Goal: Information Seeking & Learning: Learn about a topic

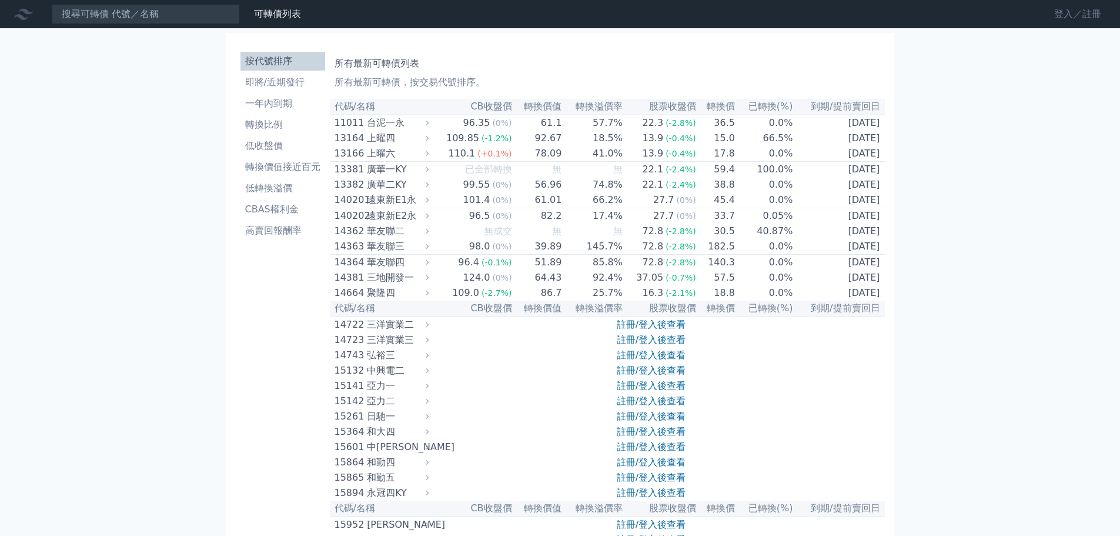
click at [1069, 10] on link "登入／註冊" at bounding box center [1078, 14] width 66 height 19
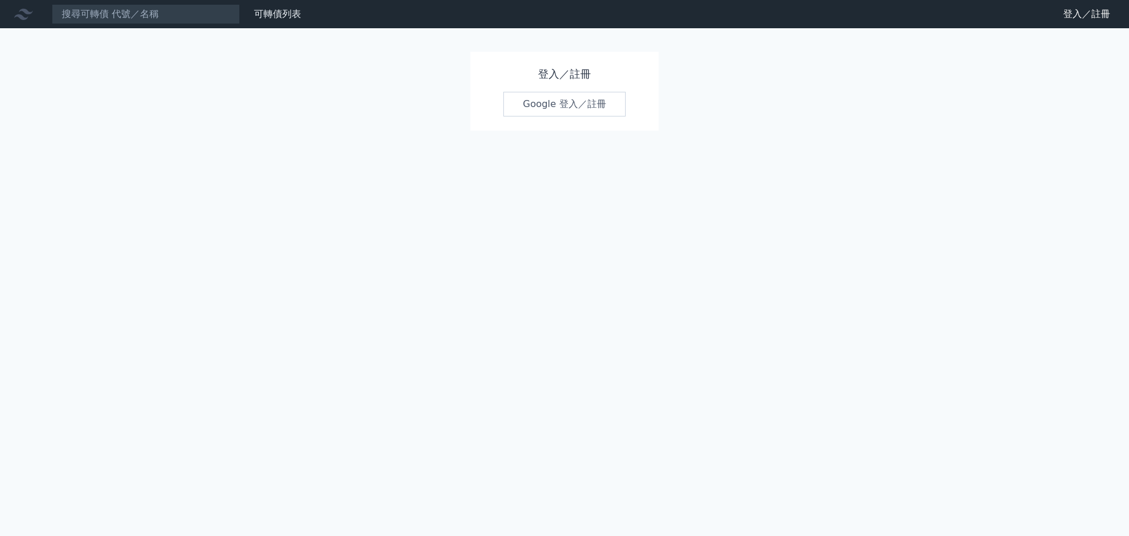
click at [559, 109] on link "Google 登入／註冊" at bounding box center [564, 104] width 122 height 25
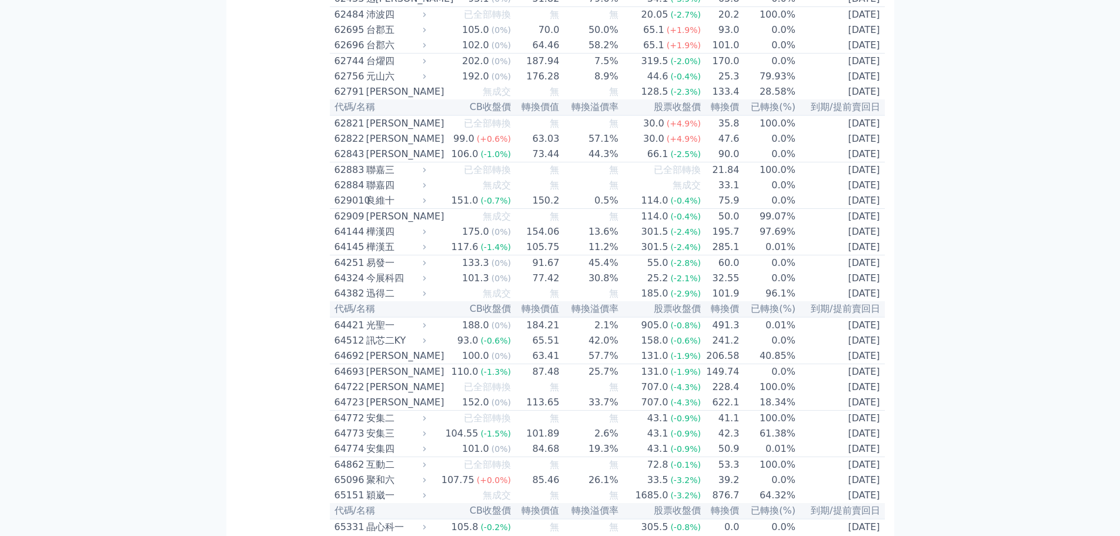
scroll to position [4636, 0]
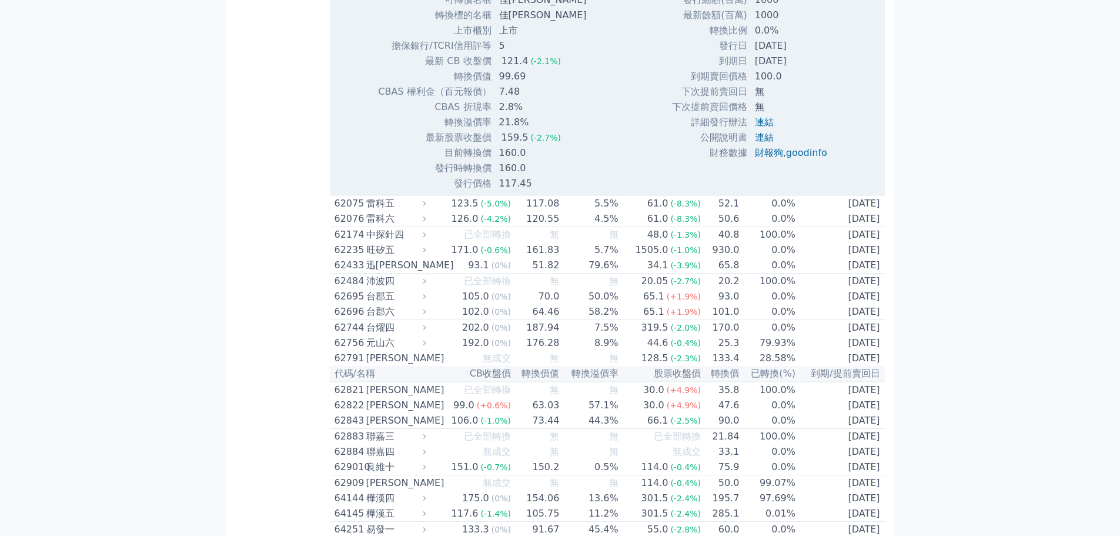
scroll to position [4812, 0]
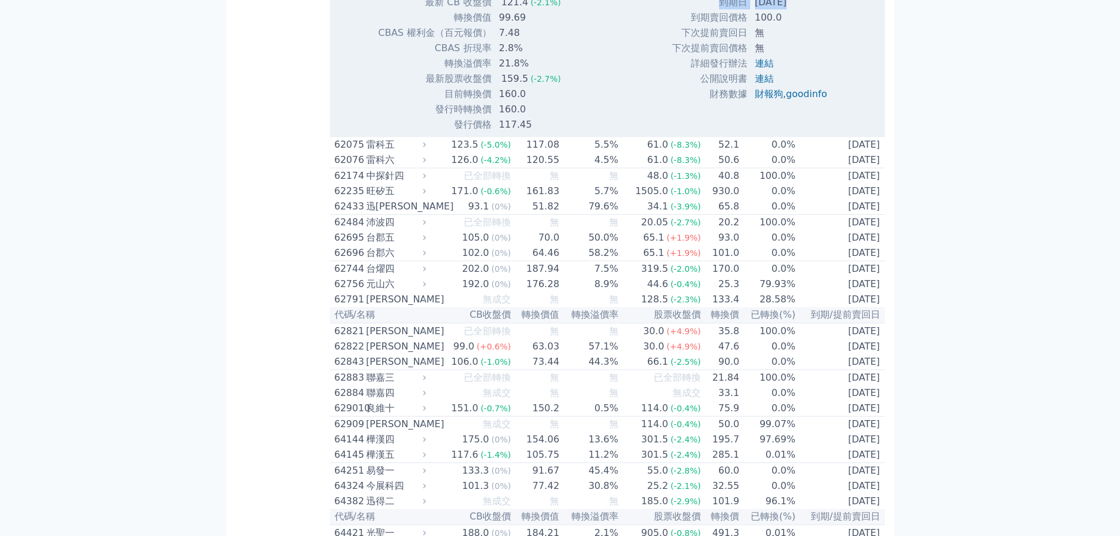
drag, startPoint x: 763, startPoint y: 328, endPoint x: 779, endPoint y: 345, distance: 23.3
click at [779, 102] on tbody "發行總額(百萬) 1000 最新餘額(百萬) 1000 轉換比例 0.0% 發行日 [DATE] 到期日 [DATE] 到期賣回價格 100.0 無 無" at bounding box center [753, 18] width 165 height 168
click at [779, 10] on td "[DATE]" at bounding box center [792, 2] width 89 height 15
drag, startPoint x: 715, startPoint y: 349, endPoint x: 785, endPoint y: 367, distance: 72.2
click at [785, 102] on tbody "發行總額(百萬) 1000 最新餘額(百萬) 1000 轉換比例 0.0% 發行日 [DATE] 到期日 [DATE] 到期賣回價格 100.0 無 無" at bounding box center [753, 18] width 165 height 168
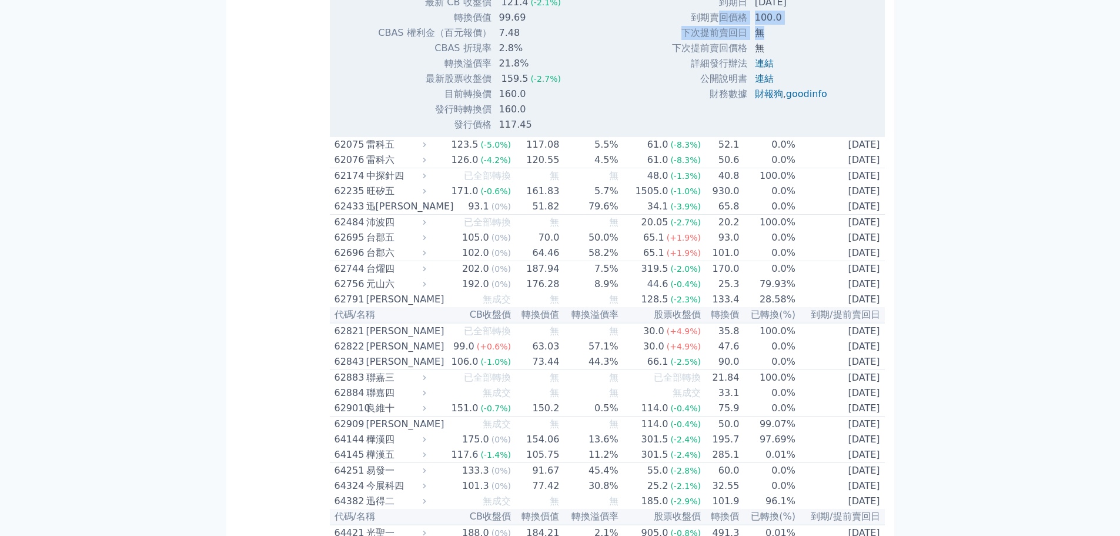
click at [785, 41] on td "無" at bounding box center [792, 32] width 89 height 15
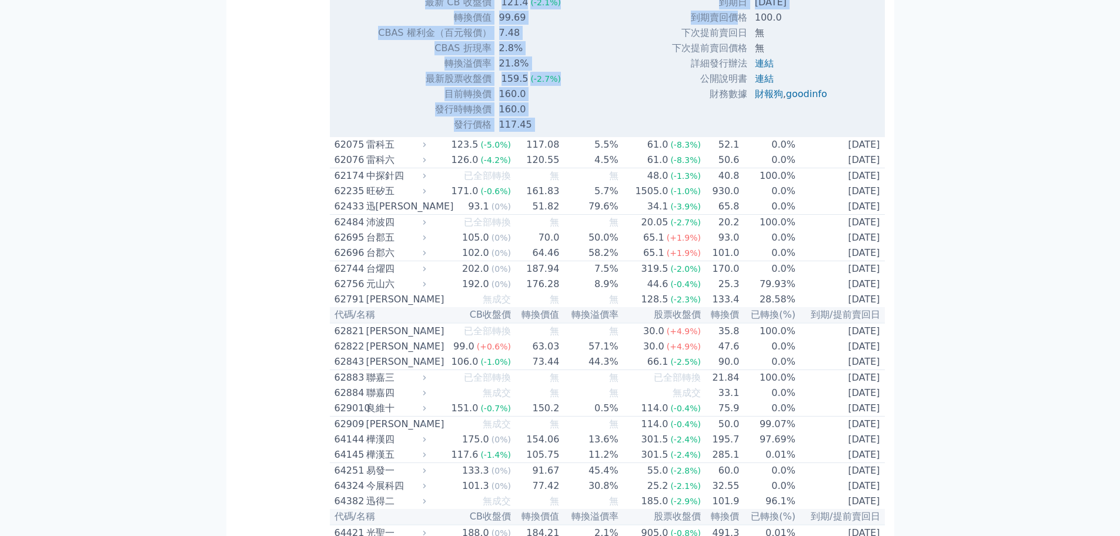
drag, startPoint x: 522, startPoint y: 285, endPoint x: 734, endPoint y: 353, distance: 222.2
click at [734, 25] on td "到期賣回價格" at bounding box center [709, 17] width 76 height 15
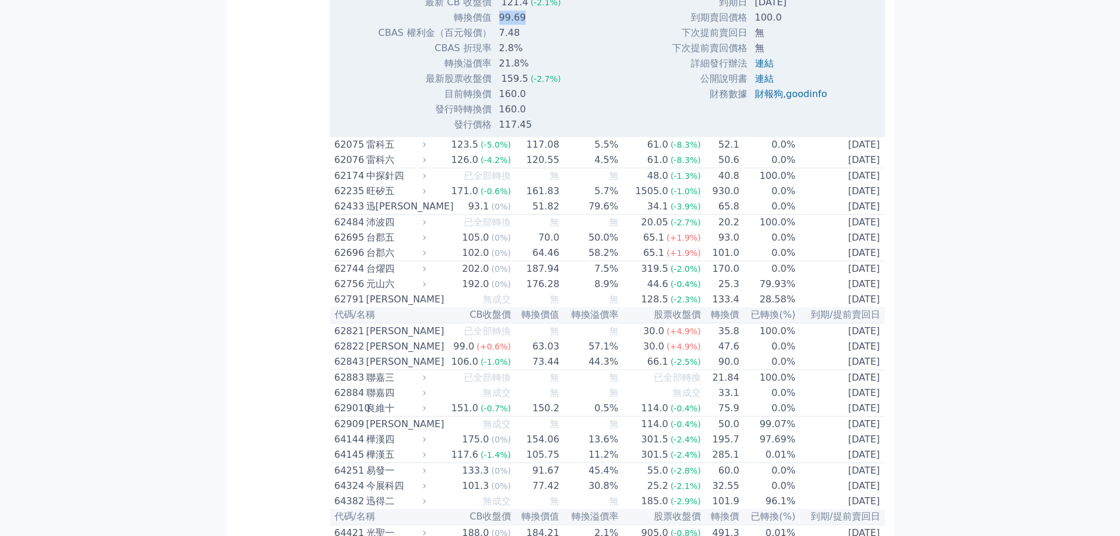
drag, startPoint x: 500, startPoint y: 357, endPoint x: 543, endPoint y: 361, distance: 43.7
click at [543, 25] on td "99.69" at bounding box center [544, 17] width 104 height 15
drag, startPoint x: 501, startPoint y: 341, endPoint x: 531, endPoint y: 357, distance: 33.7
click at [531, 132] on tbody "可轉債名稱 佳[PERSON_NAME] 轉換標的名稱 佳[PERSON_NAME] 上市櫃別 上市 擔保銀行/TCRI信用評等 5 最新 CB 收盤價 12…" at bounding box center [486, 33] width 218 height 199
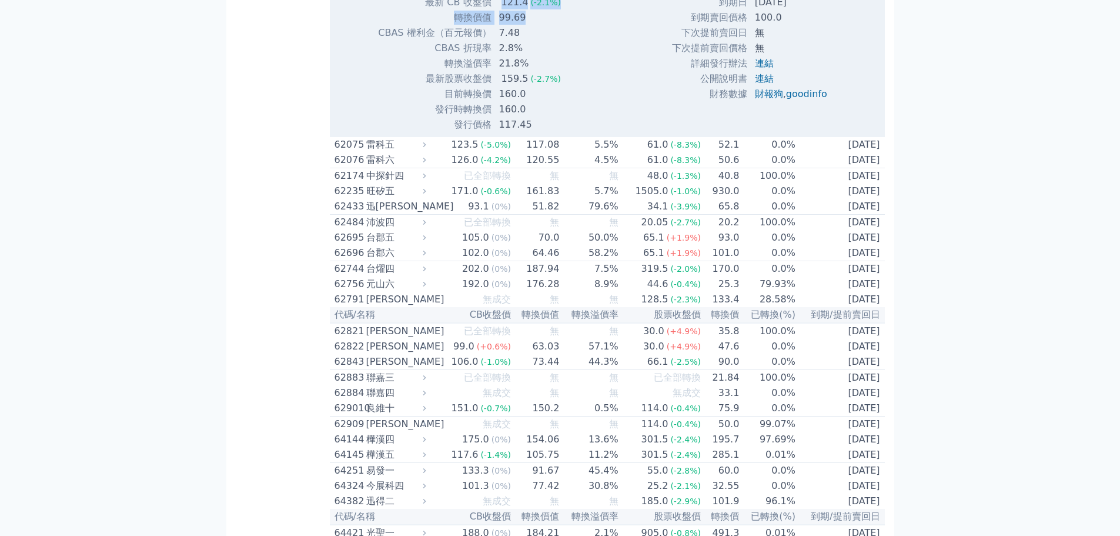
click at [531, 25] on td "99.69" at bounding box center [544, 17] width 104 height 15
drag, startPoint x: 477, startPoint y: 416, endPoint x: 550, endPoint y: 442, distance: 78.1
click at [550, 132] on tbody "可轉債名稱 佳[PERSON_NAME] 轉換標的名稱 佳[PERSON_NAME] 上市櫃別 上市 擔保銀行/TCRI信用評等 5 最新 CB 收盤價 12…" at bounding box center [486, 33] width 218 height 199
click at [550, 117] on td "160.0" at bounding box center [544, 109] width 104 height 15
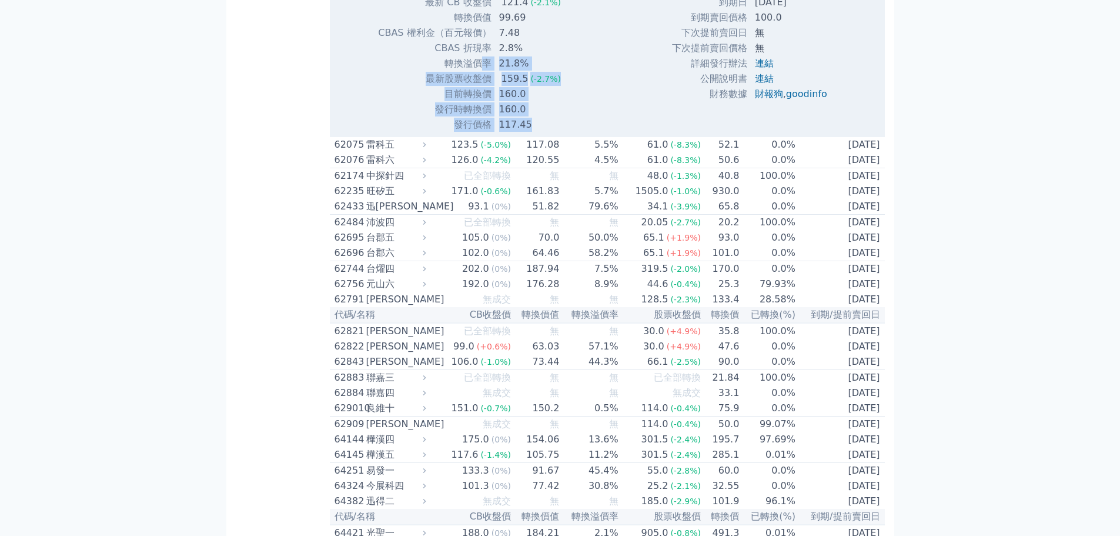
drag, startPoint x: 549, startPoint y: 462, endPoint x: 483, endPoint y: 404, distance: 87.9
click at [483, 132] on tbody "可轉債名稱 佳[PERSON_NAME] 轉換標的名稱 佳[PERSON_NAME] 上市櫃別 上市 擔保銀行/TCRI信用評等 5 最新 CB 收盤價 12…" at bounding box center [486, 33] width 218 height 199
click at [483, 71] on td "轉換溢價率" at bounding box center [434, 63] width 114 height 15
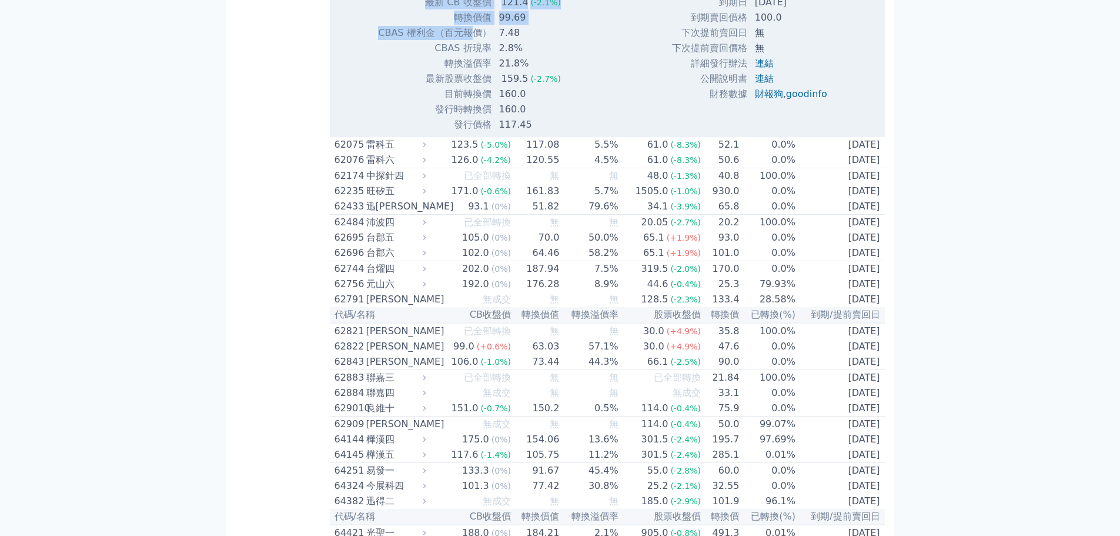
drag, startPoint x: 472, startPoint y: 365, endPoint x: 580, endPoint y: 403, distance: 115.5
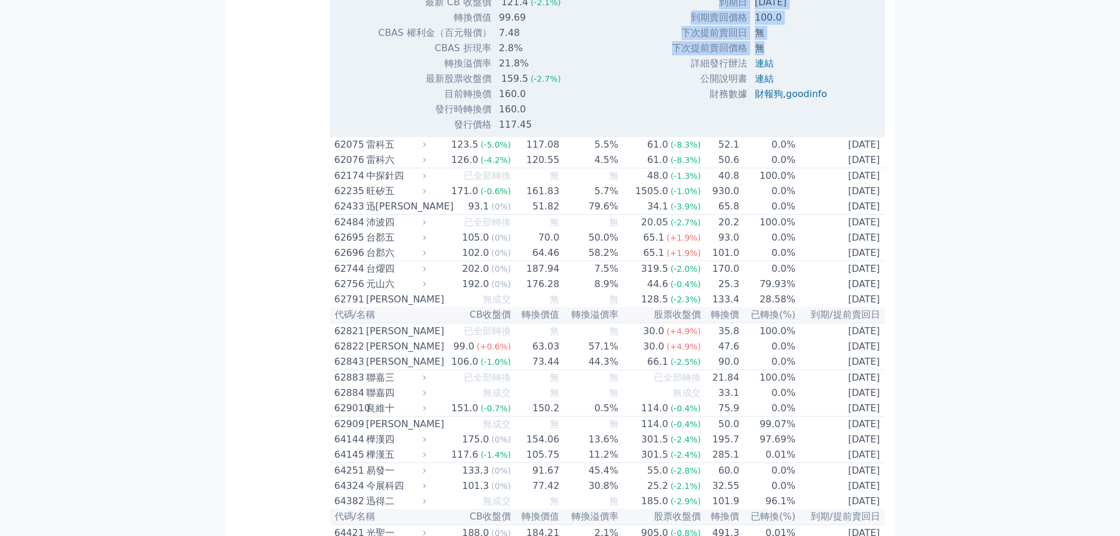
drag, startPoint x: 664, startPoint y: 299, endPoint x: 774, endPoint y: 392, distance: 143.5
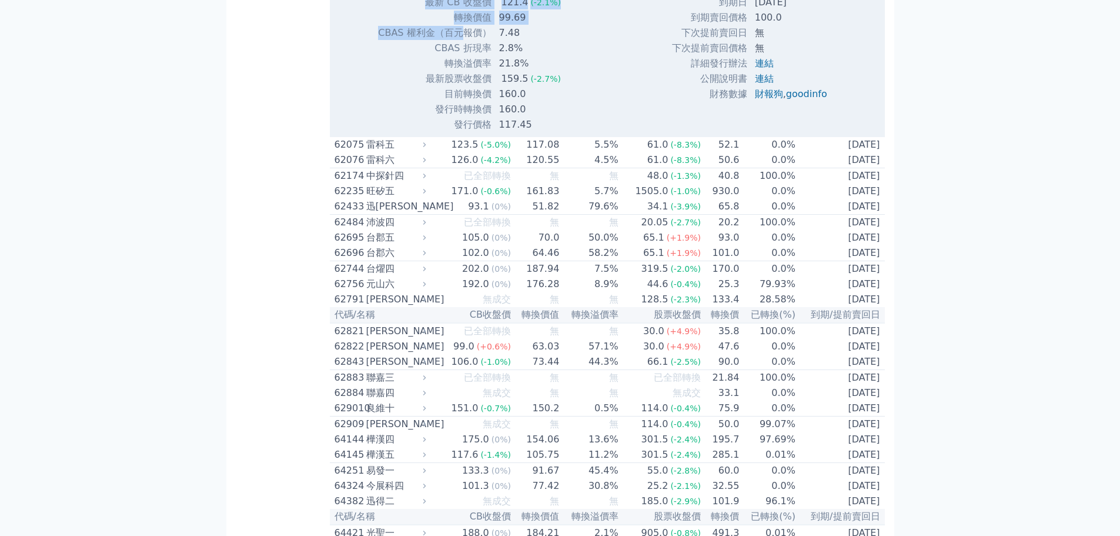
drag, startPoint x: 467, startPoint y: 368, endPoint x: 596, endPoint y: 421, distance: 139.2
